Goal: Transaction & Acquisition: Purchase product/service

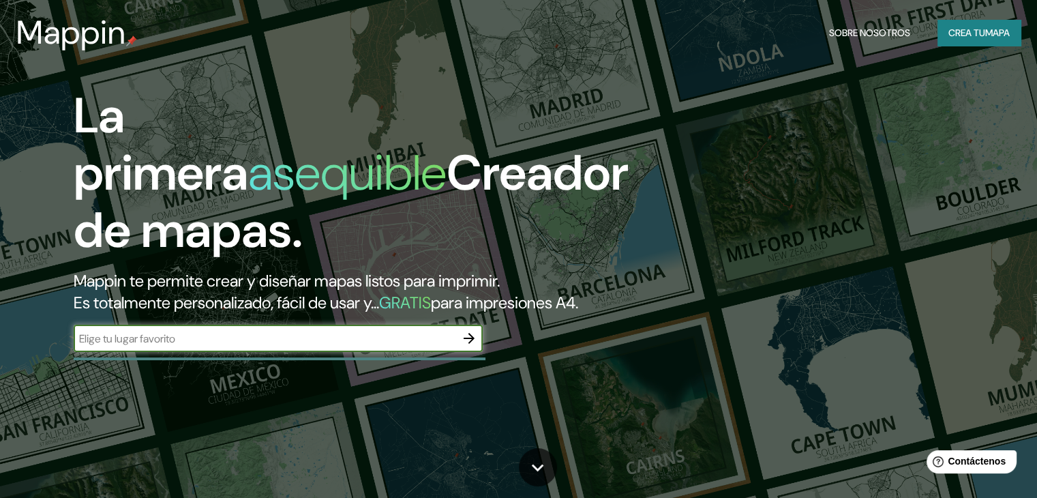
click at [419, 346] on input "text" at bounding box center [265, 339] width 382 height 16
click at [232, 346] on input "text" at bounding box center [265, 339] width 382 height 16
paste input "H"
type input "HUANUCO"
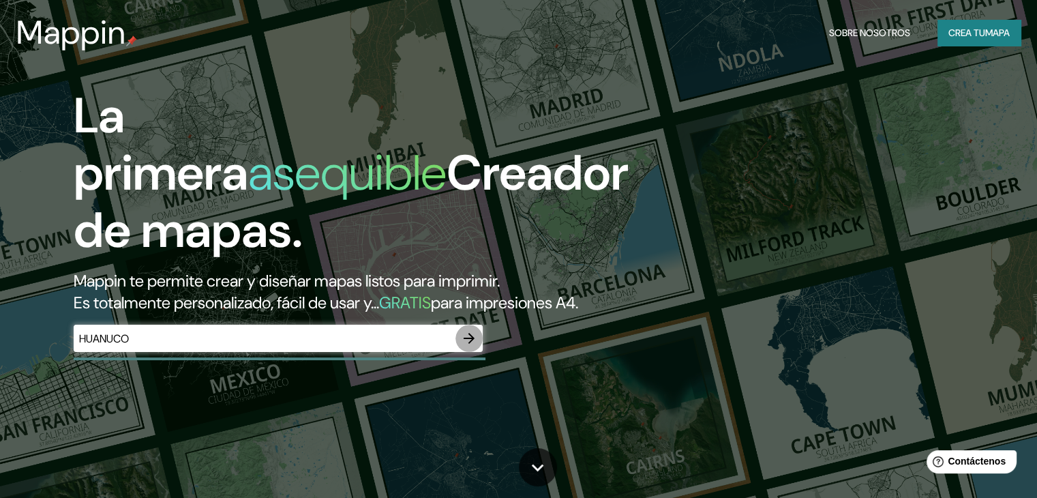
click at [476, 346] on icon "button" at bounding box center [469, 338] width 16 height 16
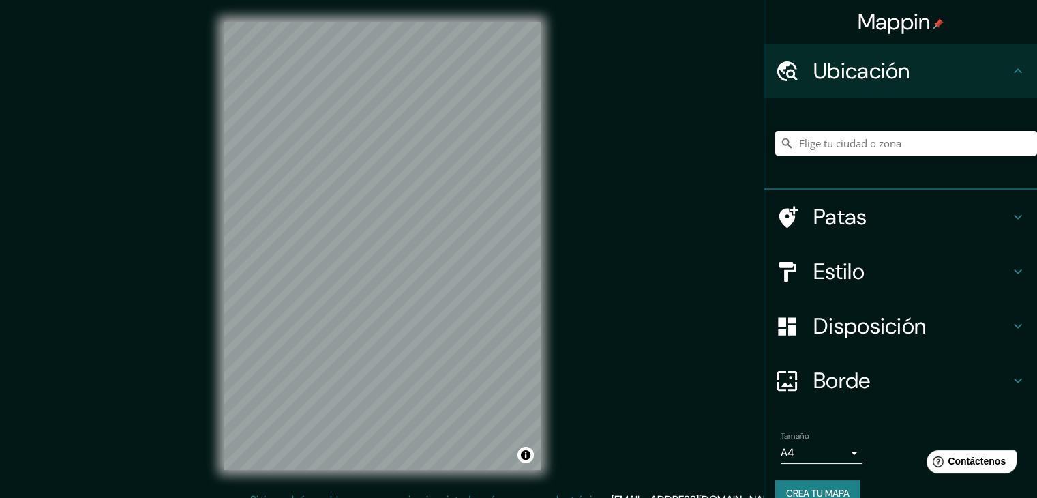
click at [799, 140] on input "Elige tu ciudad o zona" at bounding box center [906, 143] width 262 height 25
paste input "9°55'23.6"S 76°17'30.3"W"
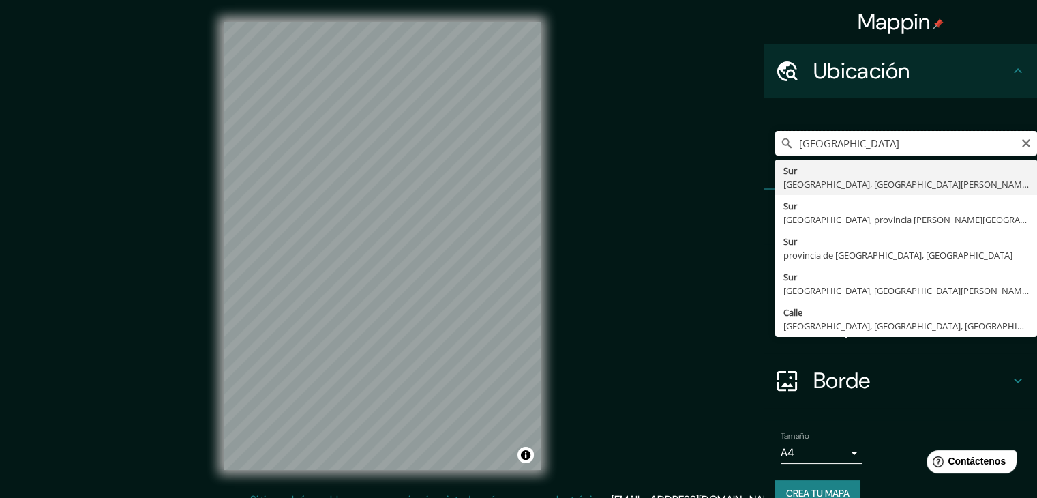
click at [950, 140] on input "9°55'23.6"S 76°17'30.3"W" at bounding box center [906, 143] width 262 height 25
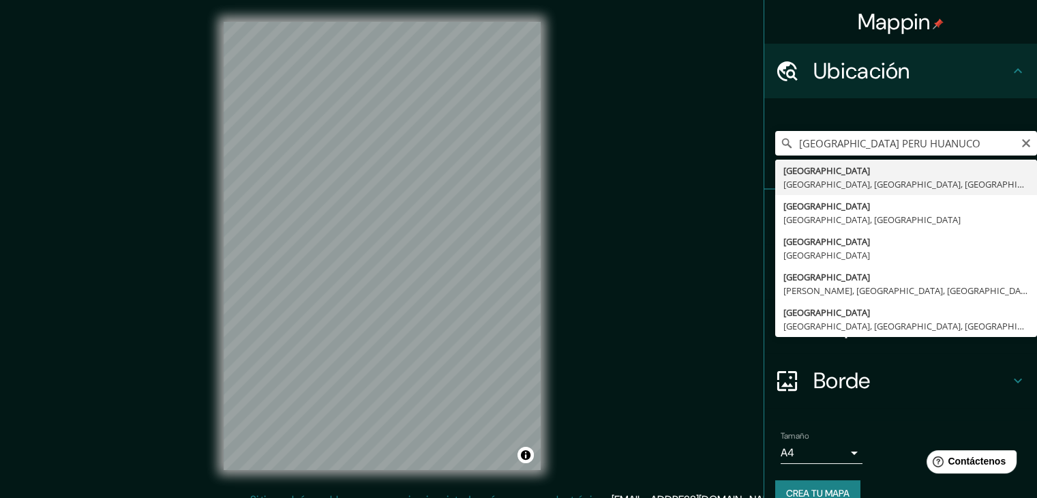
type input "Avenida Perú, Amarilis, Departamento de Huánuco, Perú"
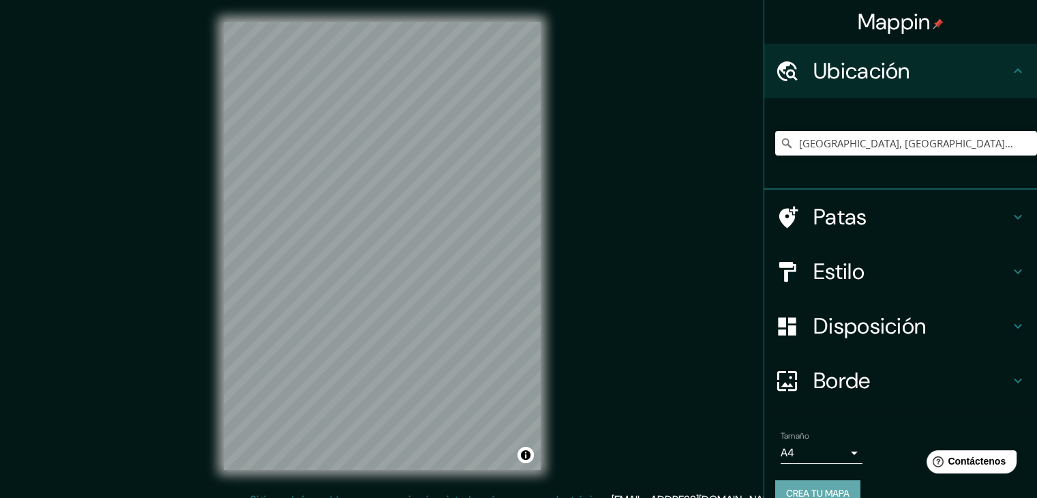
click at [815, 491] on font "Crea tu mapa" at bounding box center [817, 493] width 63 height 12
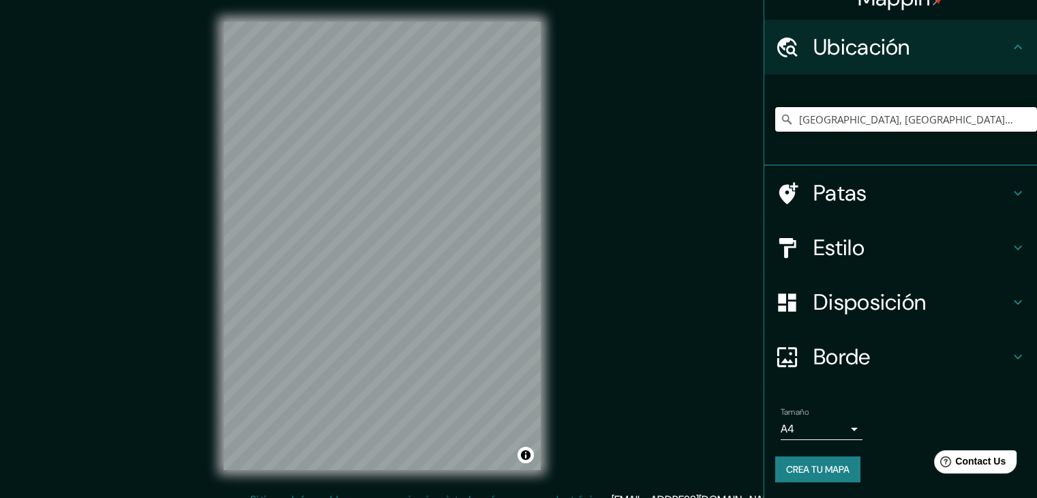
click at [1001, 123] on input "[GEOGRAPHIC_DATA], [GEOGRAPHIC_DATA], [GEOGRAPHIC_DATA], [GEOGRAPHIC_DATA]" at bounding box center [906, 119] width 262 height 25
drag, startPoint x: 791, startPoint y: 118, endPoint x: 1018, endPoint y: 117, distance: 227.0
click at [1018, 117] on input "[GEOGRAPHIC_DATA], [GEOGRAPHIC_DATA], [GEOGRAPHIC_DATA], [GEOGRAPHIC_DATA]" at bounding box center [906, 119] width 262 height 25
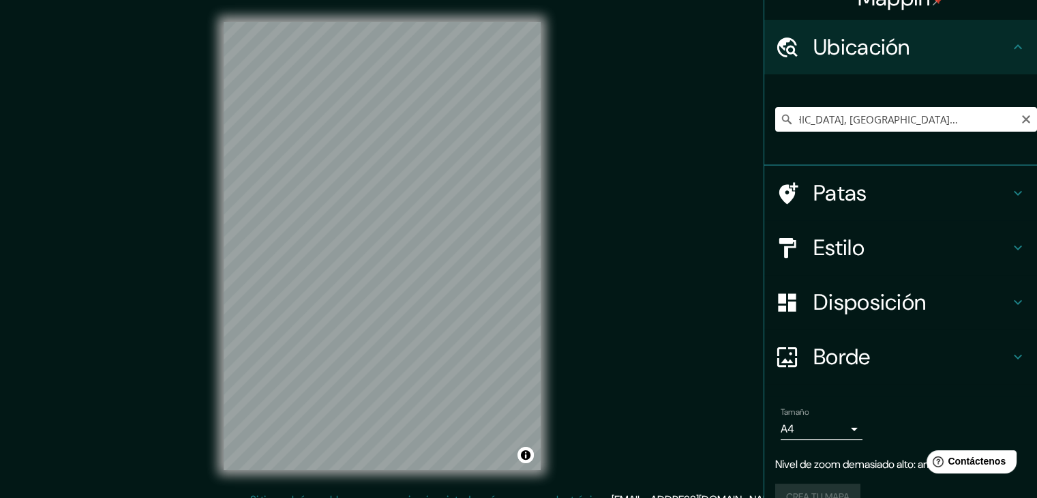
scroll to position [0, 0]
click at [1022, 117] on icon "Claro" at bounding box center [1026, 119] width 8 height 8
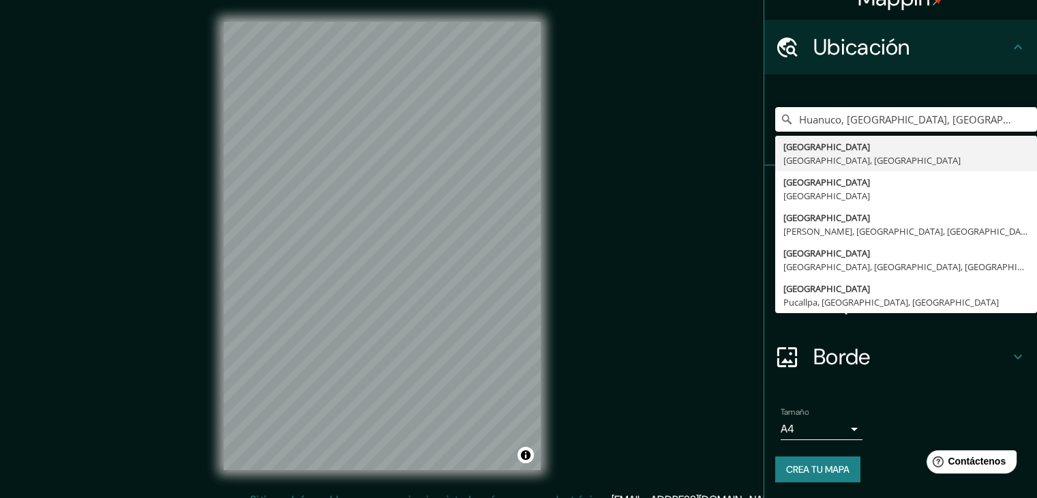
type input "Huanuco, Departamento de Huánuco, Perú"
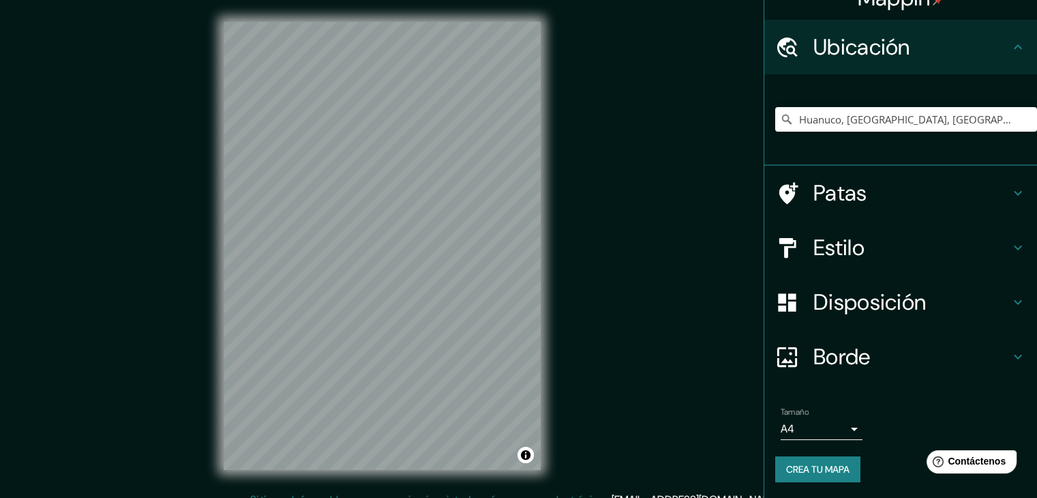
click at [831, 237] on font "Estilo" at bounding box center [838, 247] width 51 height 29
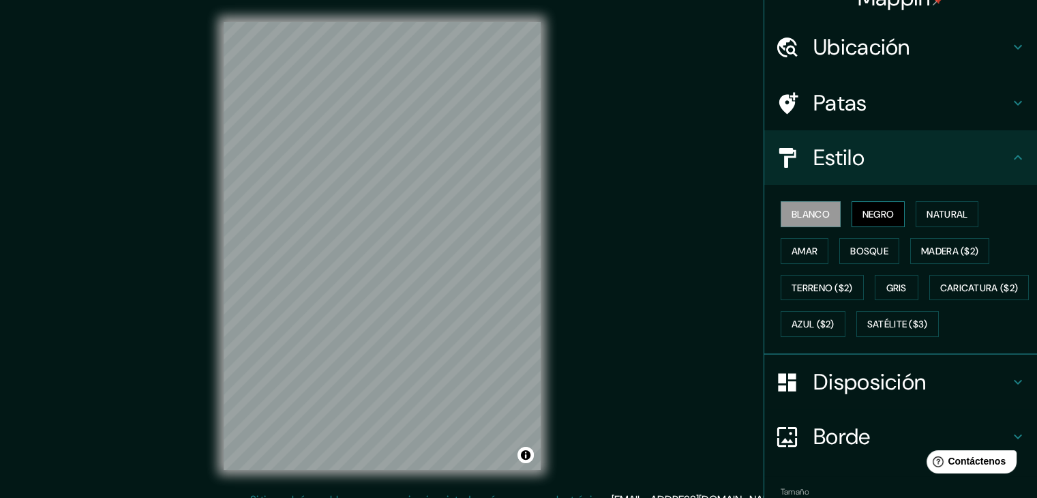
click at [862, 211] on font "Negro" at bounding box center [878, 214] width 32 height 12
click at [939, 219] on font "Natural" at bounding box center [947, 214] width 41 height 12
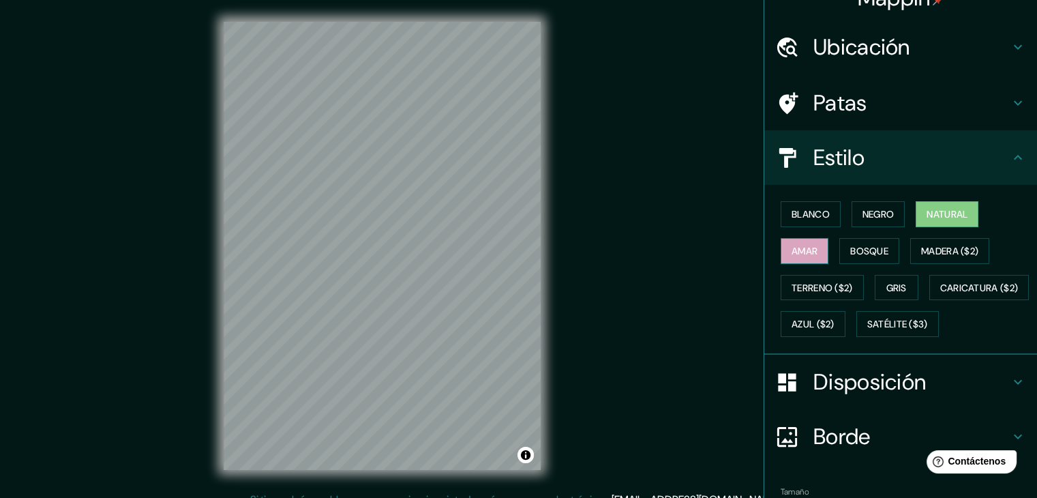
click at [796, 257] on font "Amar" at bounding box center [805, 251] width 26 height 18
click at [869, 245] on font "Bosque" at bounding box center [869, 251] width 38 height 12
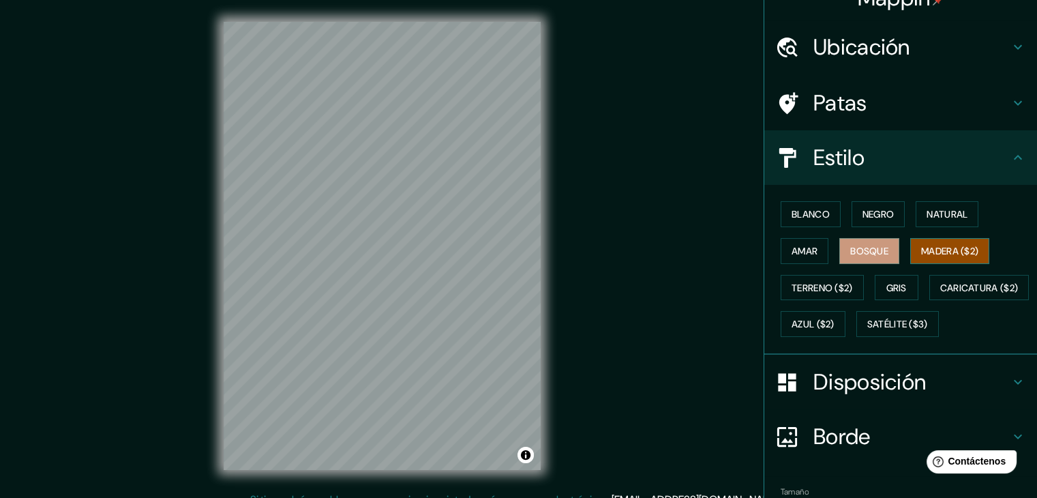
click at [931, 243] on font "Madera ($2)" at bounding box center [949, 251] width 57 height 18
click at [805, 275] on button "Terreno ($2)" at bounding box center [822, 288] width 83 height 26
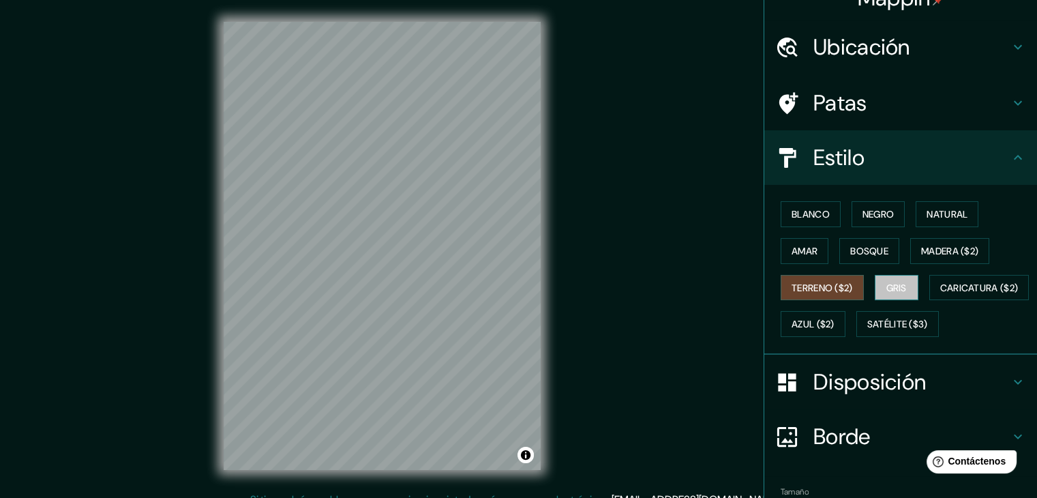
click at [905, 284] on button "Gris" at bounding box center [897, 288] width 44 height 26
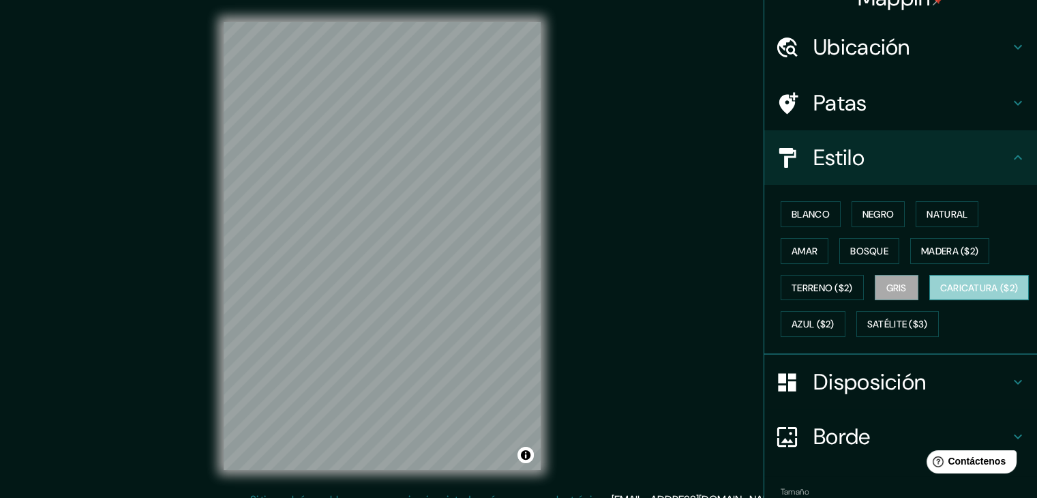
click at [940, 297] on font "Caricatura ($2)" at bounding box center [979, 288] width 78 height 18
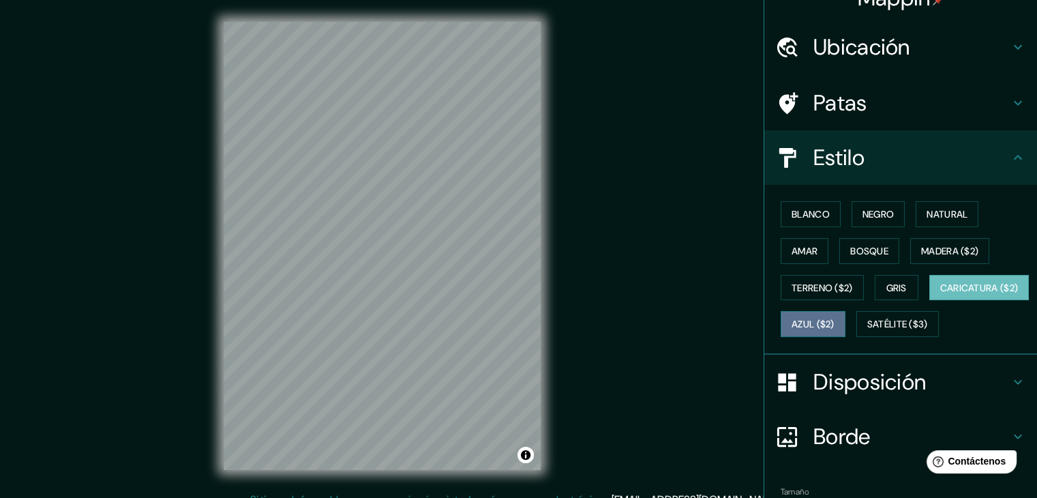
click at [834, 315] on font "Azul ($2)" at bounding box center [813, 324] width 43 height 18
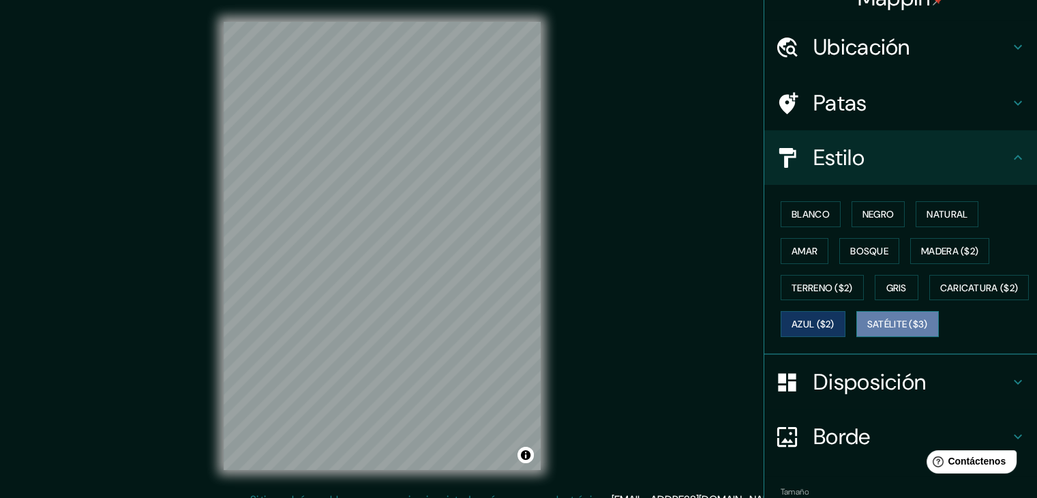
click at [867, 331] on font "Satélite ($3)" at bounding box center [897, 324] width 61 height 12
click at [834, 325] on font "Azul ($2)" at bounding box center [813, 324] width 43 height 12
click at [927, 216] on font "Natural" at bounding box center [947, 214] width 41 height 12
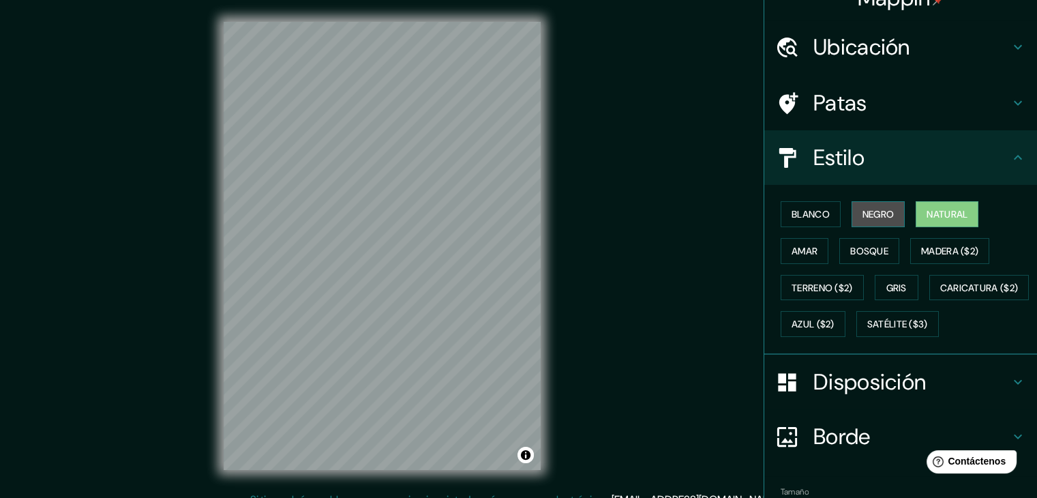
click at [879, 220] on font "Negro" at bounding box center [878, 214] width 32 height 18
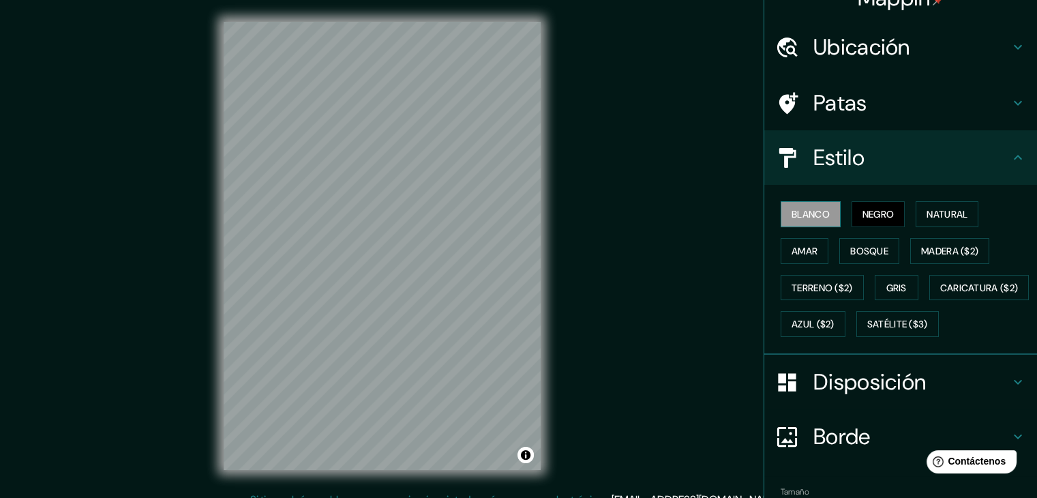
click at [817, 219] on font "Blanco" at bounding box center [811, 214] width 38 height 12
click at [888, 216] on button "Negro" at bounding box center [879, 214] width 54 height 26
click at [938, 215] on font "Natural" at bounding box center [947, 214] width 41 height 12
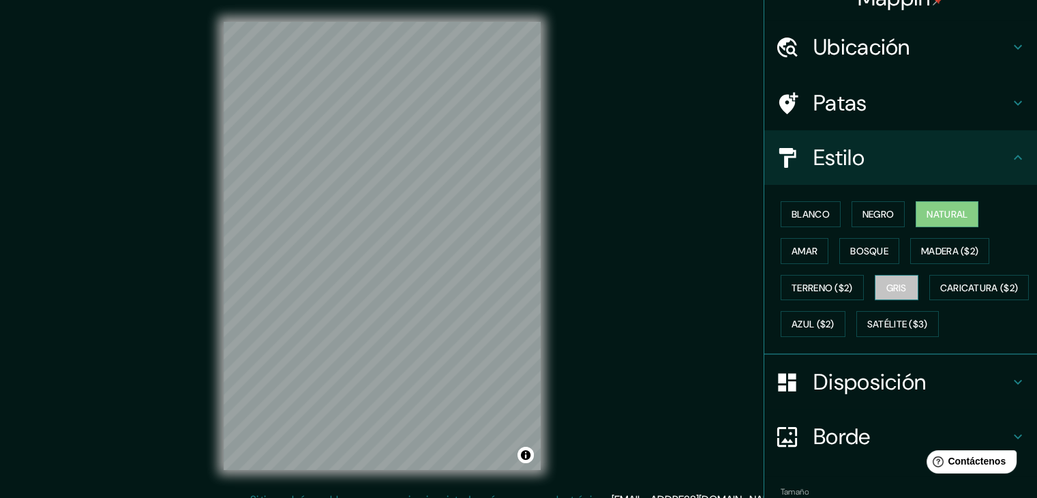
click at [886, 283] on font "Gris" at bounding box center [896, 288] width 20 height 12
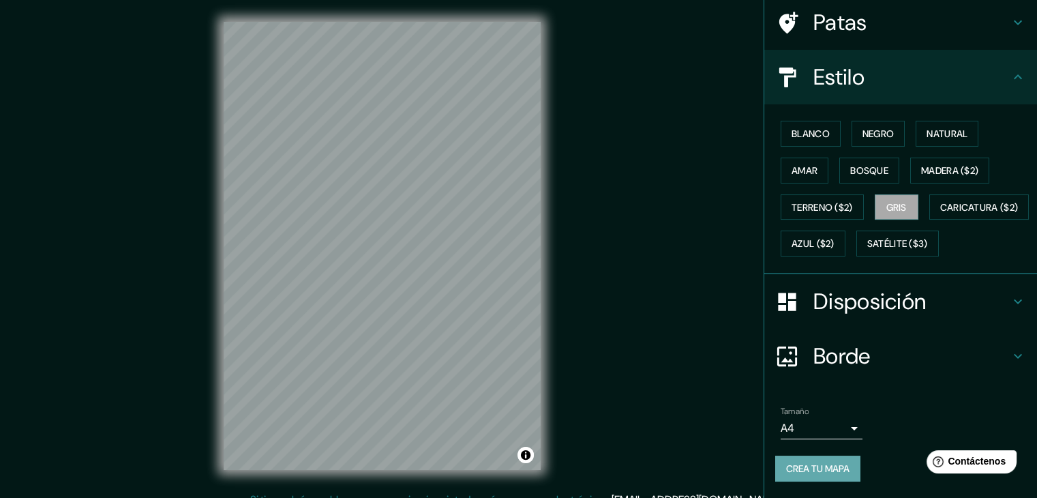
click at [799, 456] on button "Crea tu mapa" at bounding box center [817, 468] width 85 height 26
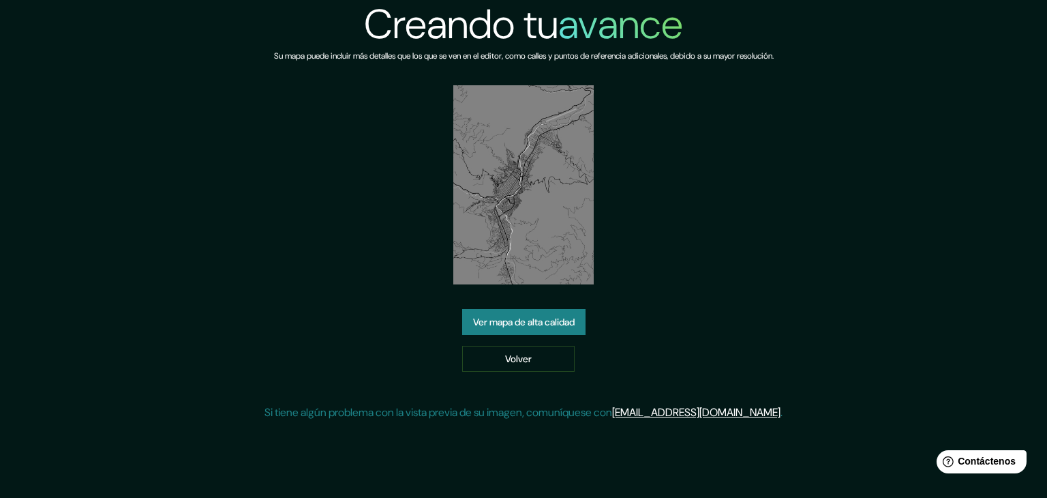
click at [566, 316] on font "Ver mapa de alta calidad" at bounding box center [524, 322] width 102 height 12
